Goal: Information Seeking & Learning: Learn about a topic

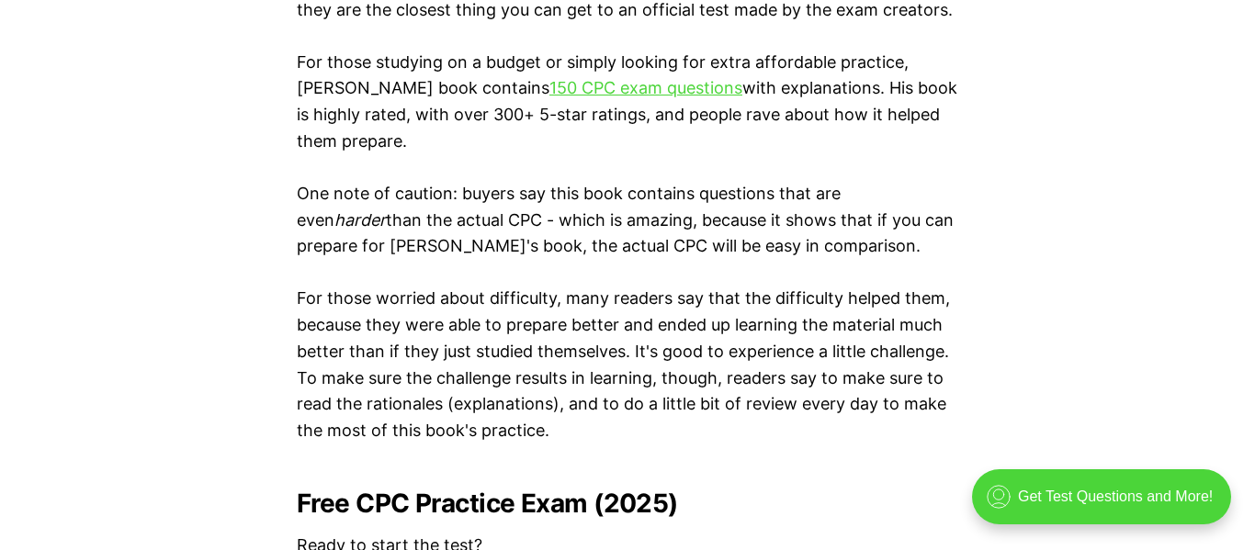
scroll to position [3368, 0]
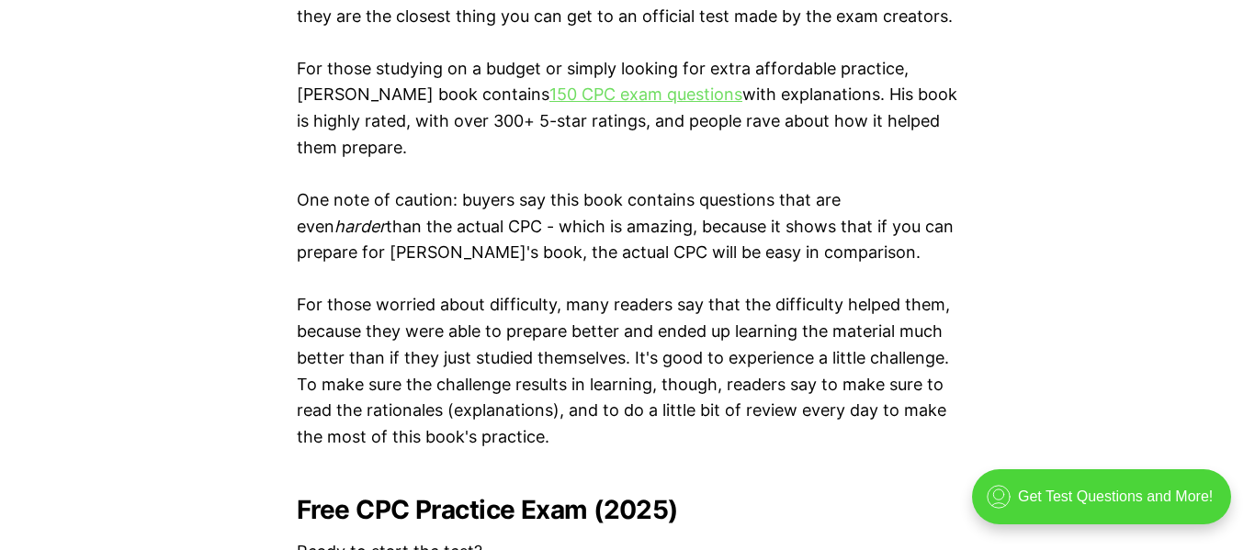
click at [593, 88] on link "150 CPC exam questions" at bounding box center [645, 94] width 193 height 19
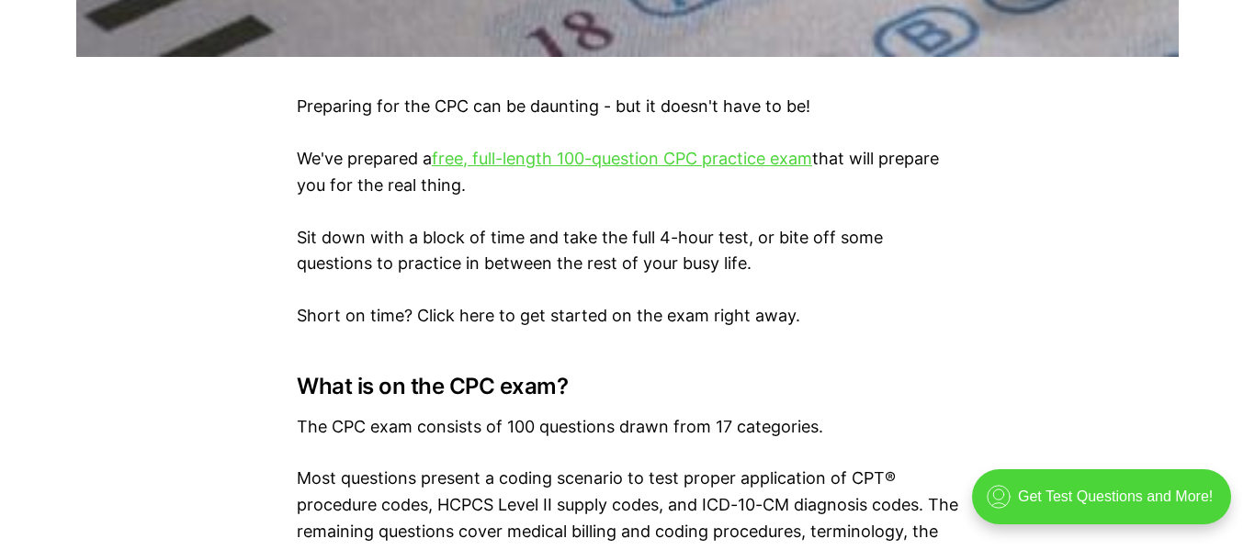
scroll to position [1084, 0]
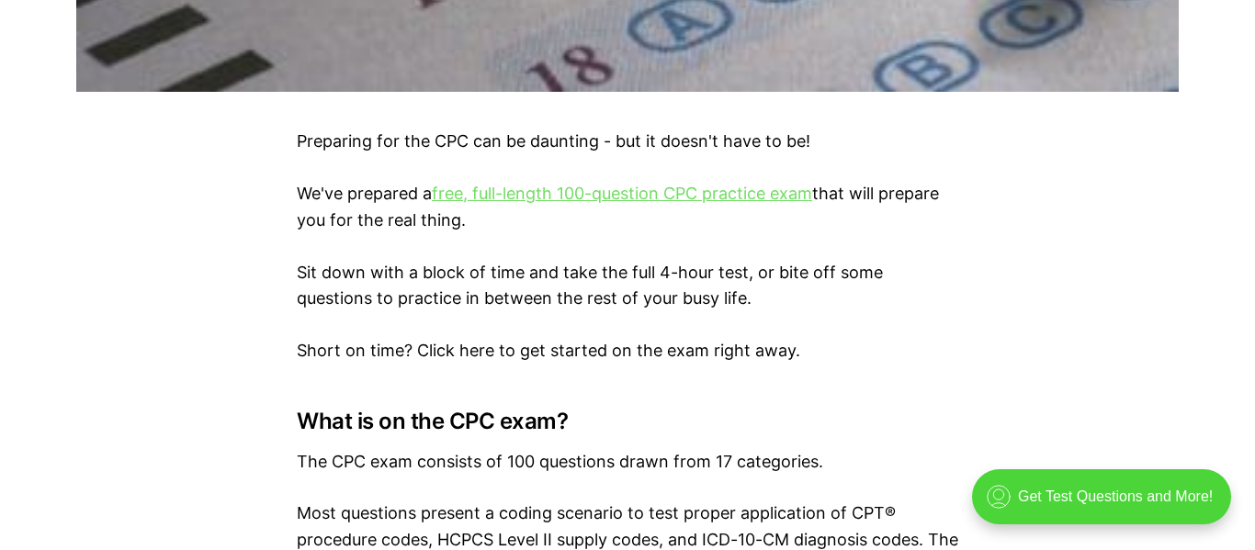
click at [748, 187] on link "free, full-length 100-question CPC practice exam" at bounding box center [622, 193] width 380 height 19
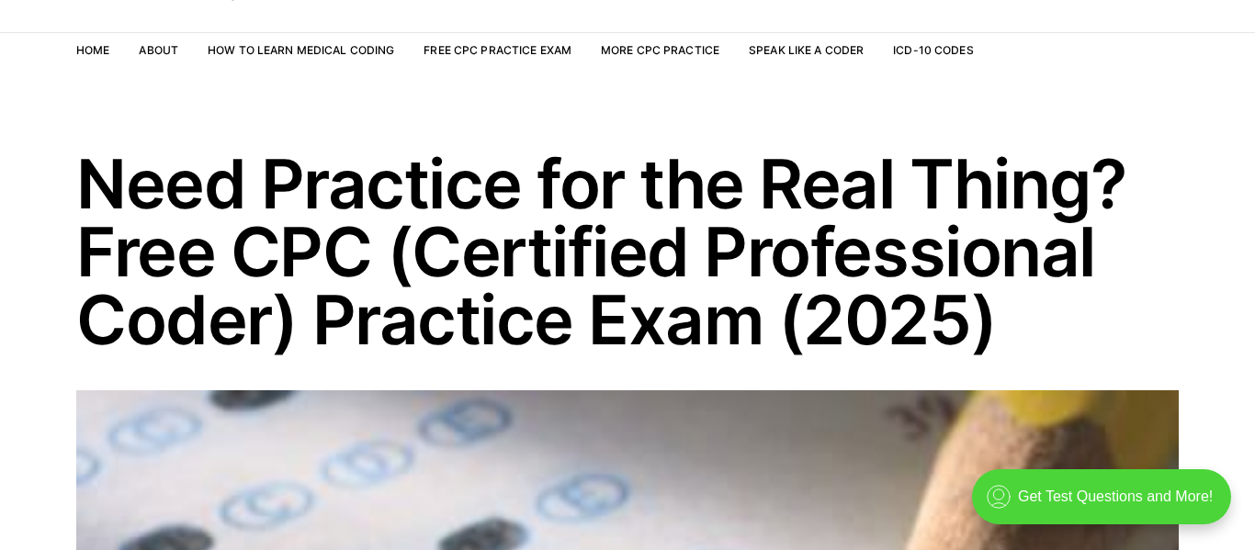
scroll to position [0, 0]
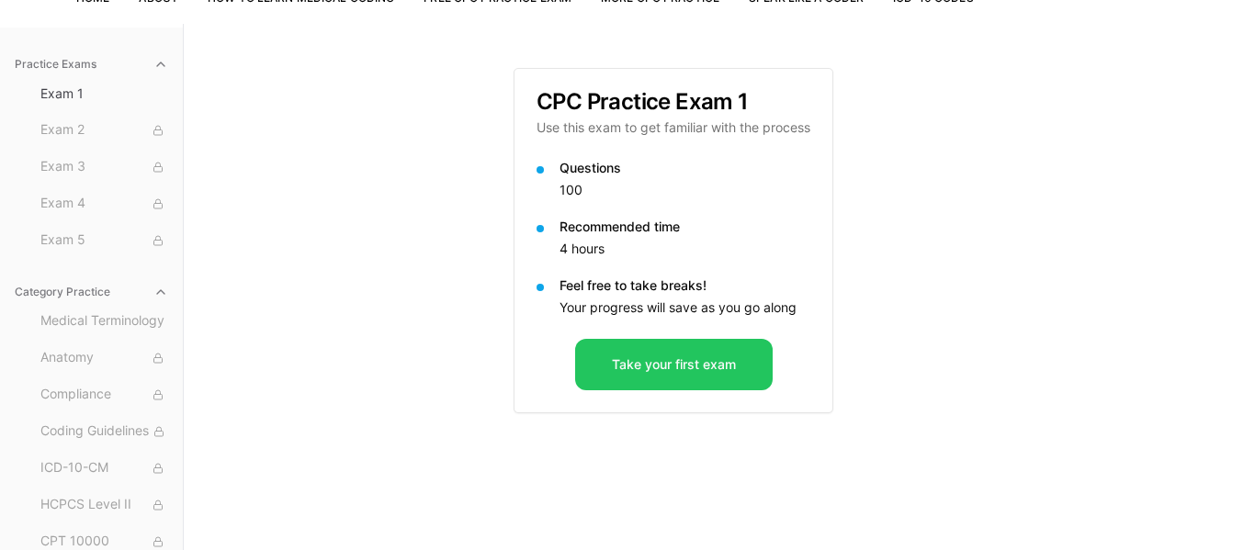
scroll to position [169, 0]
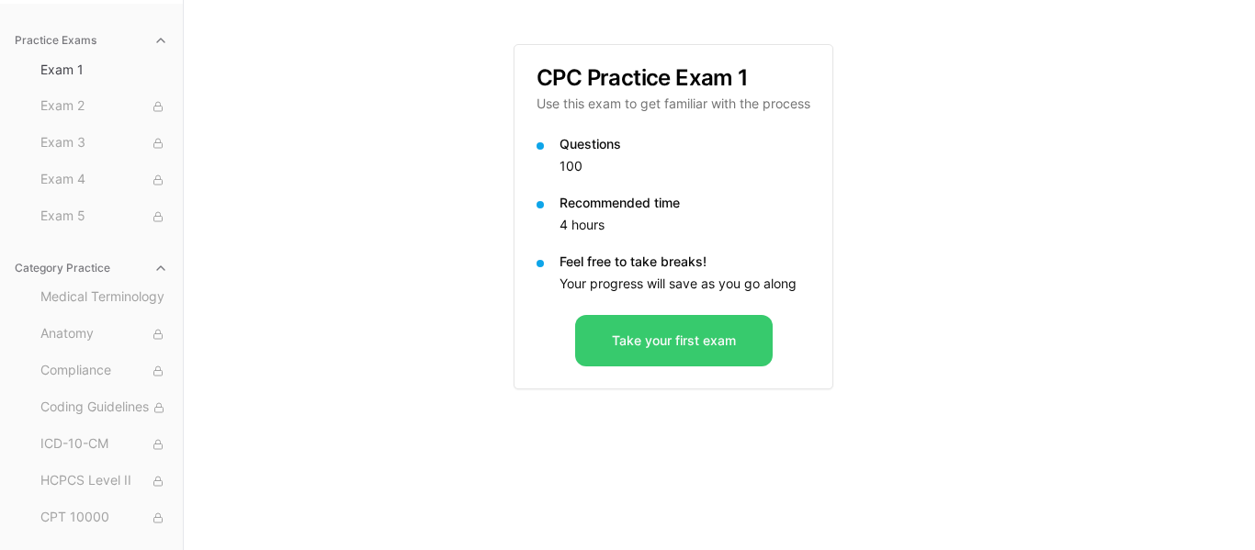
click at [624, 356] on button "Take your first exam" at bounding box center [674, 340] width 198 height 51
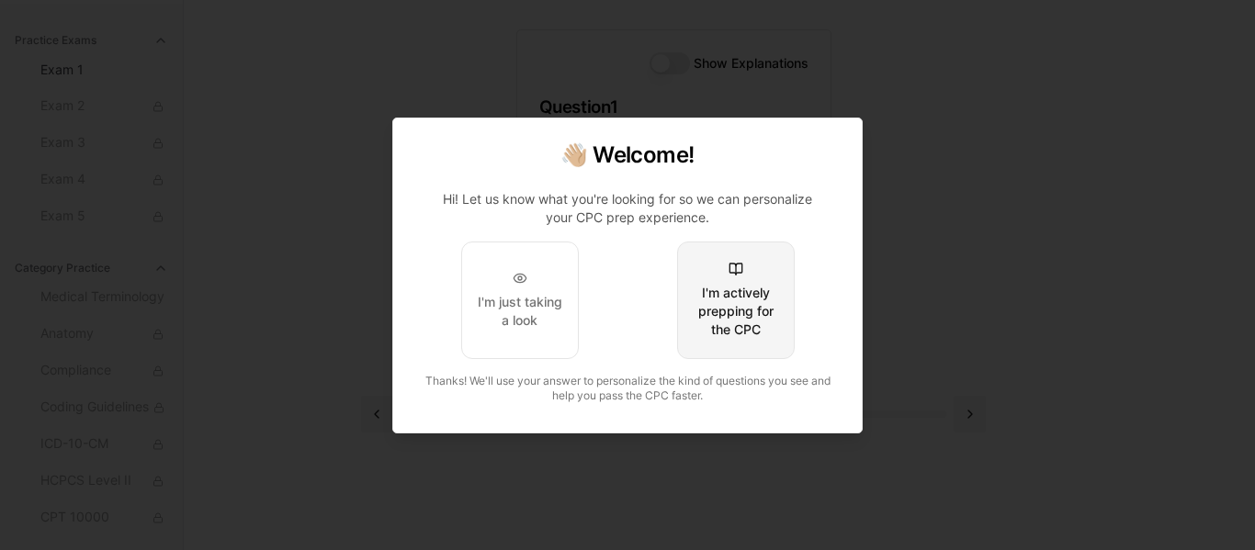
click at [700, 323] on div "I'm actively prepping for the CPC" at bounding box center [736, 311] width 86 height 55
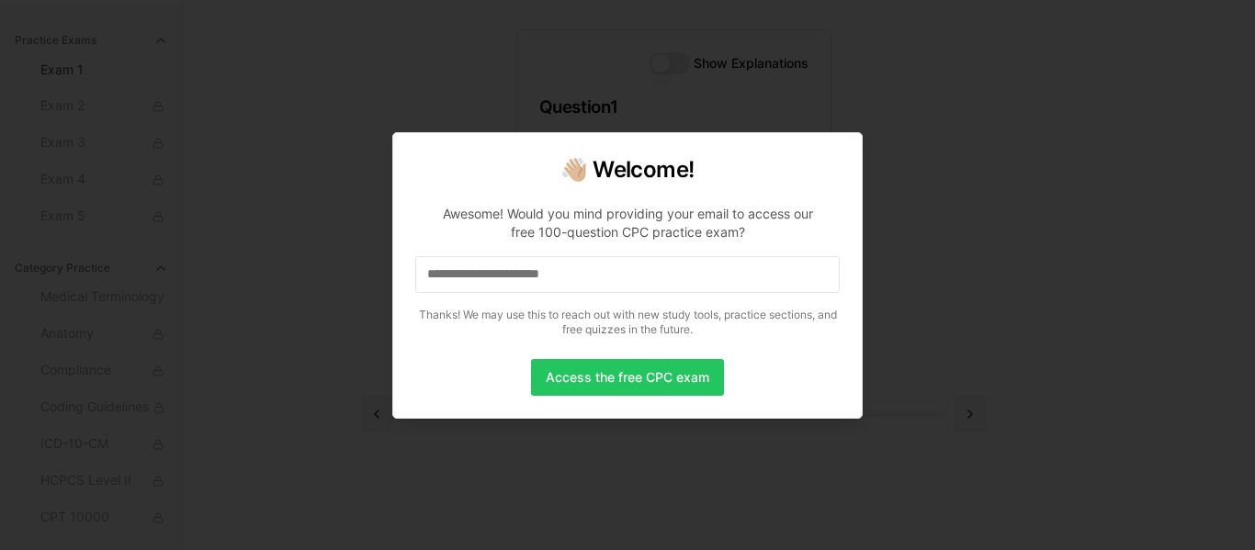
click at [681, 275] on input at bounding box center [627, 274] width 424 height 37
click at [711, 376] on button "Access the free CPC exam" at bounding box center [627, 377] width 193 height 37
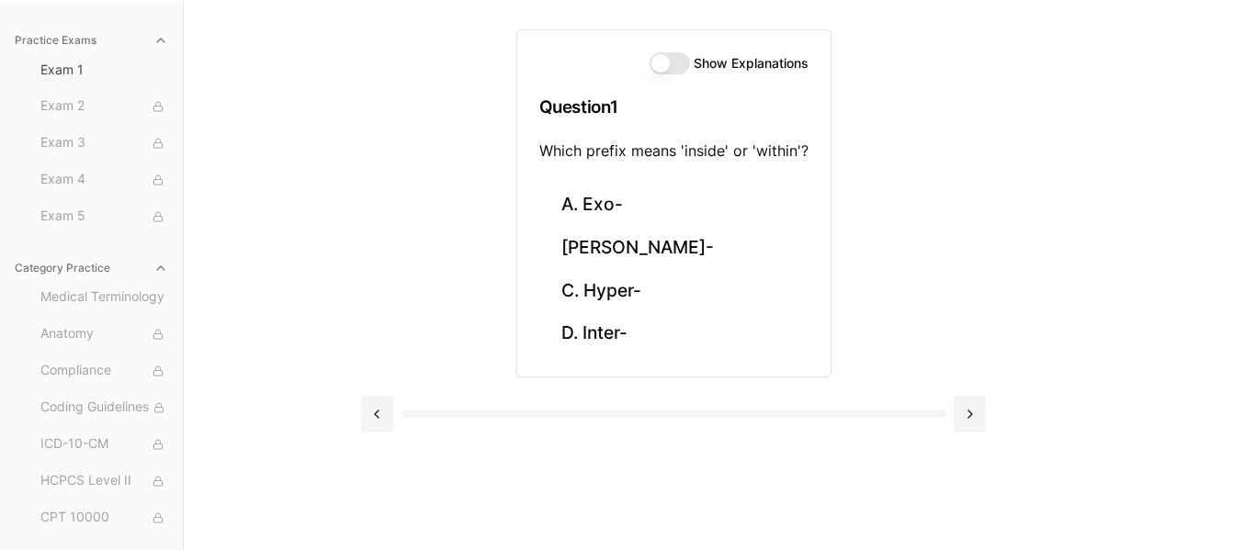
scroll to position [0, 0]
